Goal: Information Seeking & Learning: Stay updated

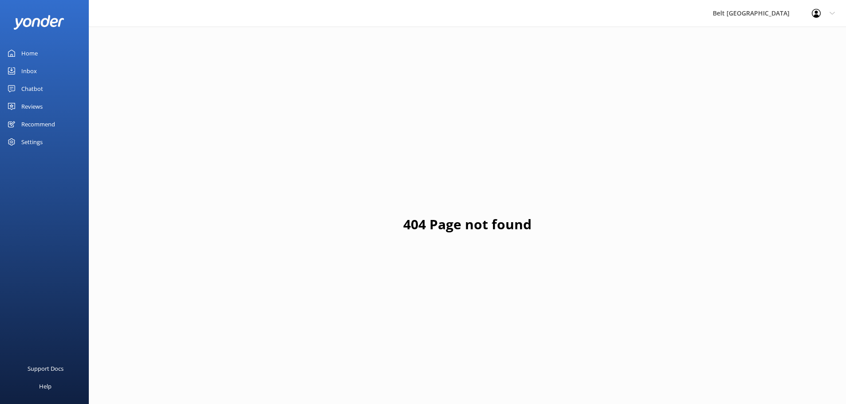
click at [32, 105] on div "Reviews" at bounding box center [31, 107] width 21 height 18
